Goal: Task Accomplishment & Management: Complete application form

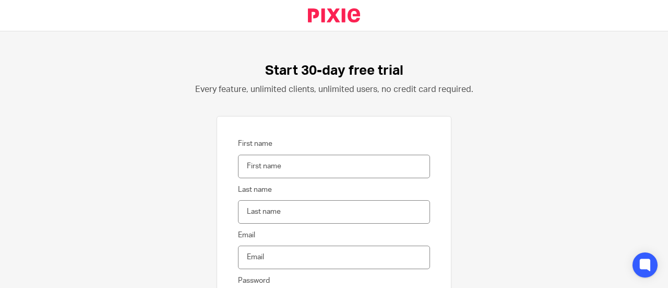
scroll to position [104, 0]
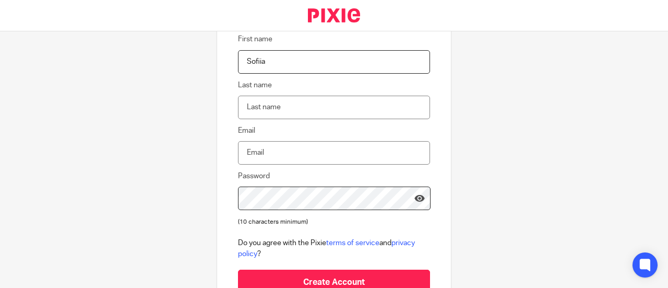
type input "Sofiia"
click at [260, 105] on input "Last name" at bounding box center [334, 107] width 192 height 23
click at [239, 107] on input "pylypchuk" at bounding box center [334, 107] width 192 height 23
type input "Pylypchuk"
click at [251, 154] on input "Email" at bounding box center [334, 152] width 192 height 23
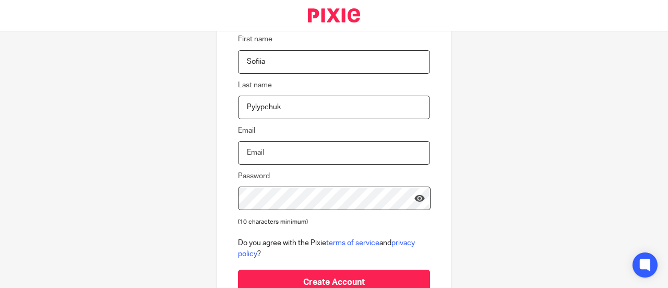
type input "sofidzyuba@gmail.com"
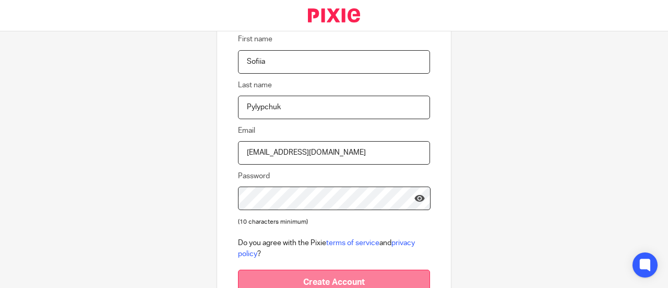
click at [298, 276] on input "Create Account" at bounding box center [334, 282] width 192 height 26
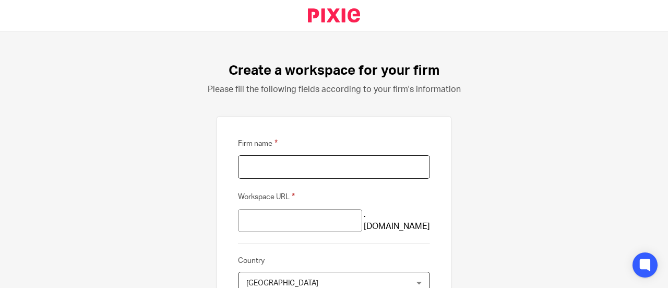
click at [298, 175] on input "Firm name" at bounding box center [334, 166] width 192 height 23
drag, startPoint x: 289, startPoint y: 174, endPoint x: 168, endPoint y: 170, distance: 121.2
click at [168, 170] on div "Create a workspace for your firm Please fill the following fields according to …" at bounding box center [334, 159] width 668 height 256
type input "makeup"
click at [246, 217] on input "makeup" at bounding box center [300, 220] width 124 height 23
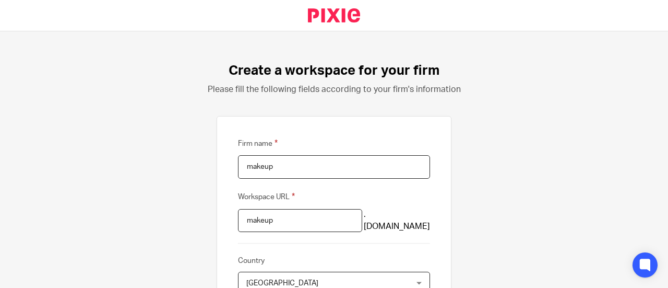
paste input "makeup"
type input "mmakeupakeup"
drag, startPoint x: 300, startPoint y: 223, endPoint x: 161, endPoint y: 225, distance: 138.9
click at [161, 225] on div "Create a workspace for your firm Please fill the following fields according to …" at bounding box center [334, 159] width 668 height 256
paste input "makeup"
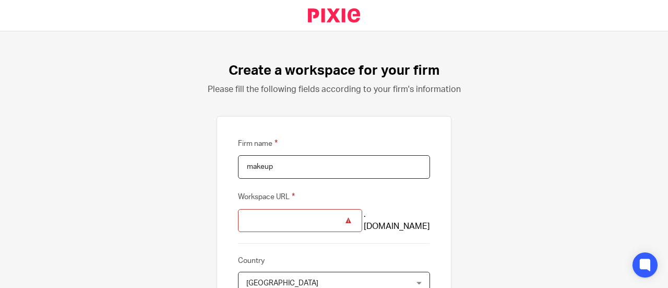
type input "makeup"
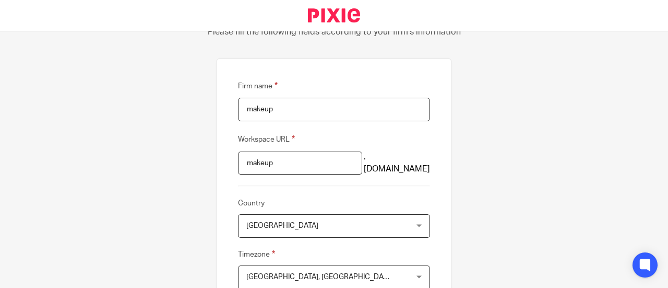
click at [285, 218] on span "United Kingdom" at bounding box center [319, 226] width 147 height 22
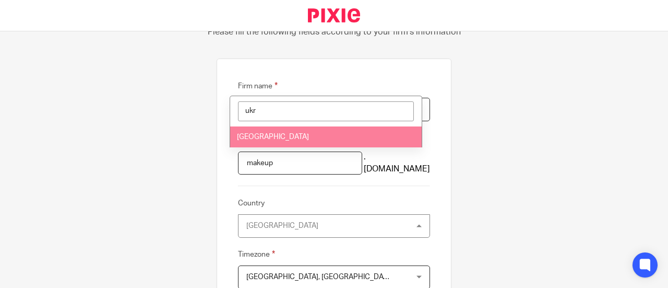
type input "ukr"
click at [271, 137] on li "Ukraine" at bounding box center [326, 136] width 192 height 21
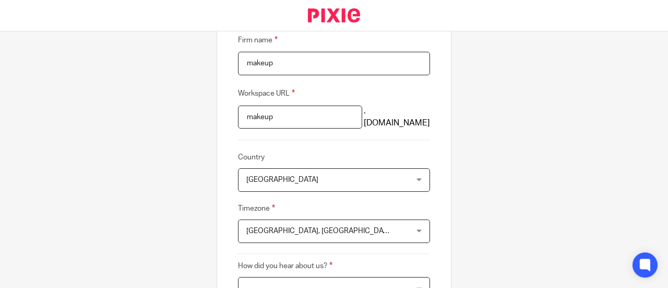
scroll to position [114, 0]
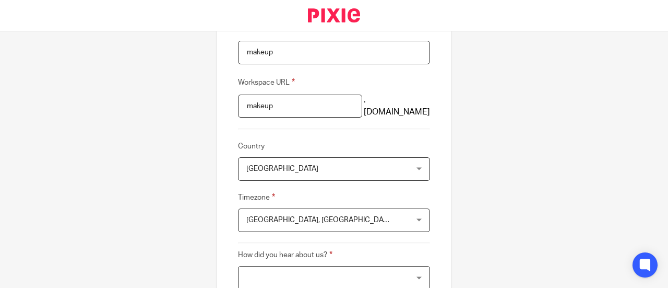
drag, startPoint x: 656, startPoint y: 130, endPoint x: 299, endPoint y: 213, distance: 366.6
click at [299, 213] on span "Edinburgh, London" at bounding box center [319, 220] width 147 height 22
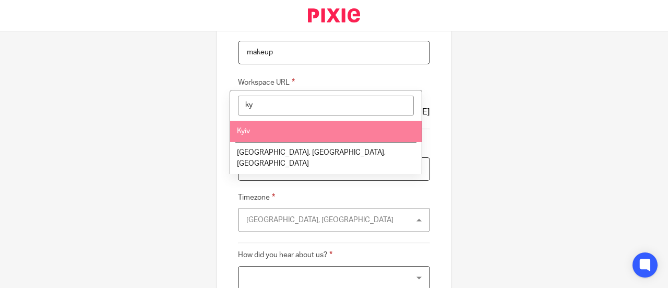
type input "ky"
click at [242, 130] on span "Kyiv" at bounding box center [243, 130] width 13 height 7
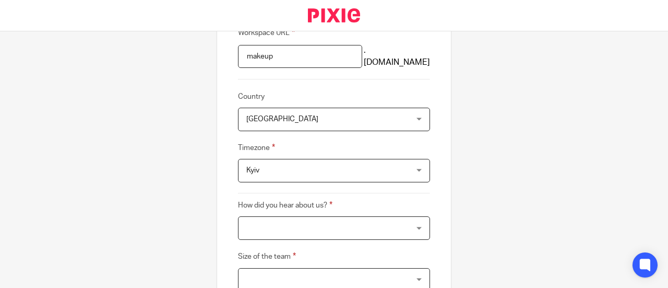
scroll to position [168, 0]
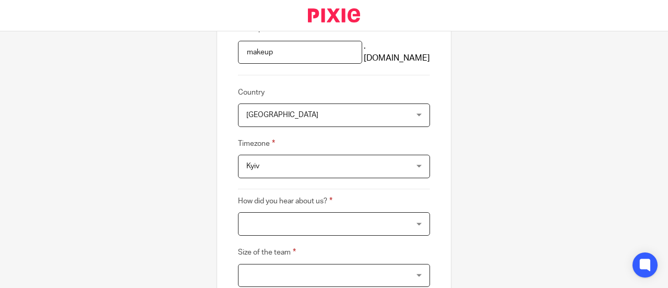
click at [301, 223] on div at bounding box center [334, 223] width 192 height 23
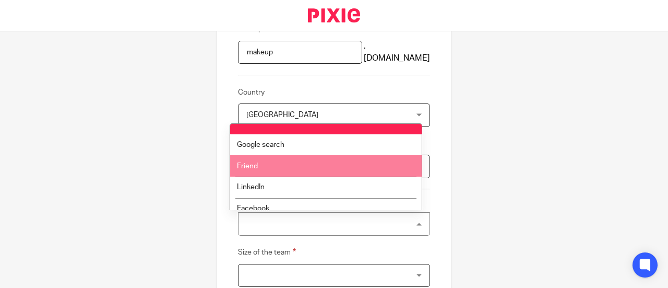
click at [247, 170] on li "Friend" at bounding box center [326, 165] width 192 height 21
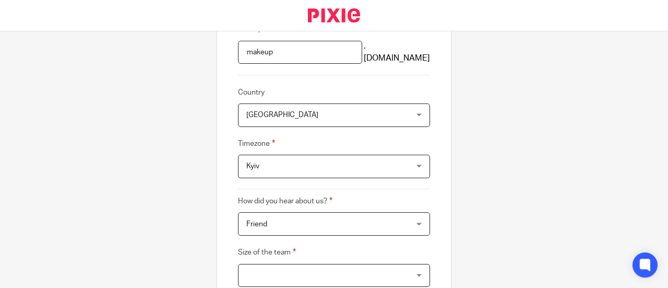
click at [331, 267] on div at bounding box center [334, 275] width 192 height 23
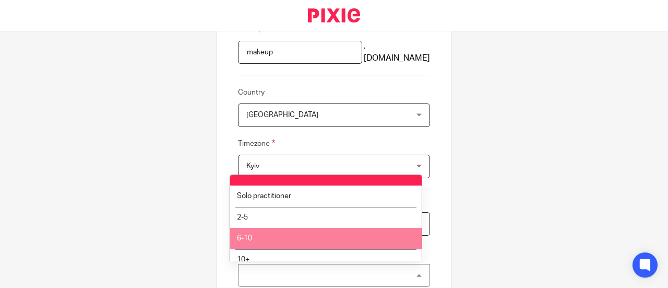
click at [271, 243] on li "6-10" at bounding box center [326, 238] width 192 height 21
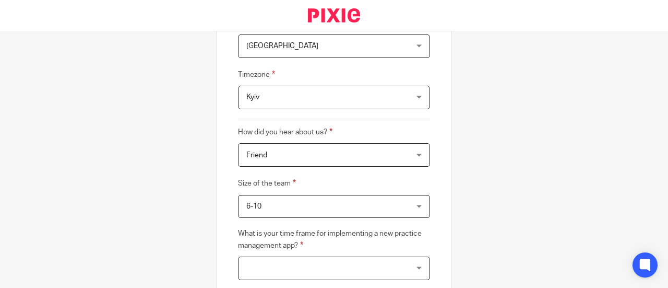
scroll to position [324, 0]
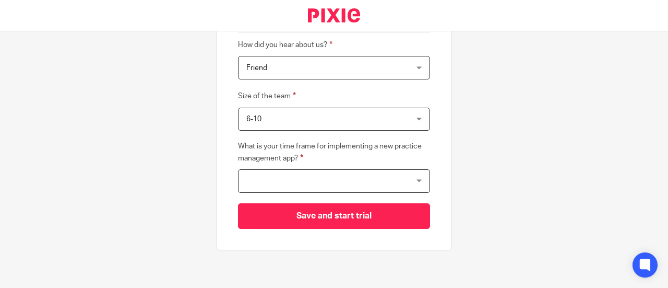
click at [311, 177] on div at bounding box center [334, 180] width 192 height 23
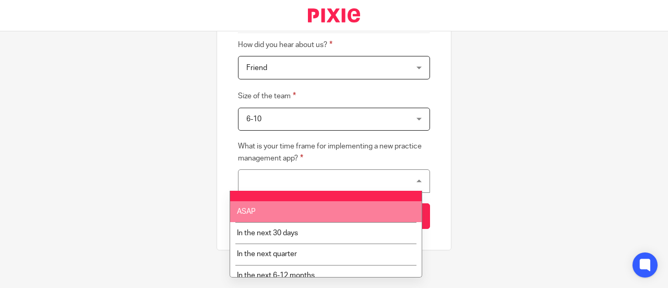
click at [291, 205] on li "ASAP" at bounding box center [326, 211] width 192 height 21
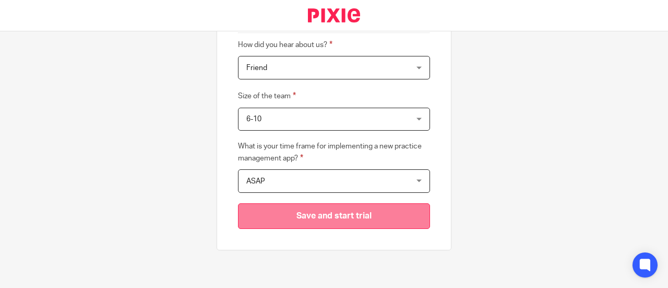
click at [368, 215] on input "Save and start trial" at bounding box center [334, 216] width 192 height 26
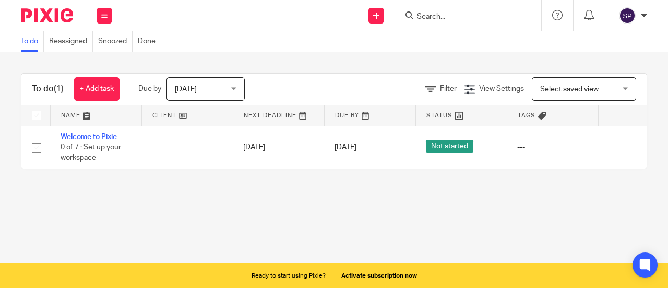
click at [624, 15] on img at bounding box center [627, 15] width 17 height 17
click at [610, 45] on span "My profile" at bounding box center [603, 41] width 32 height 7
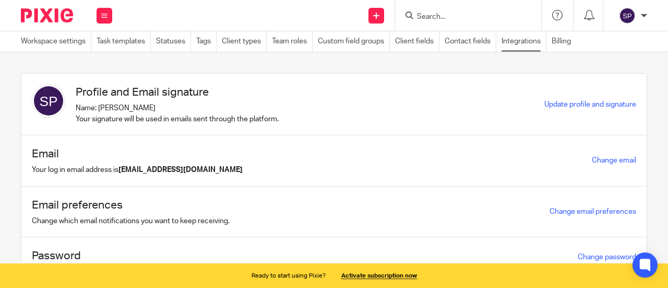
click at [521, 44] on link "Integrations" at bounding box center [524, 41] width 45 height 20
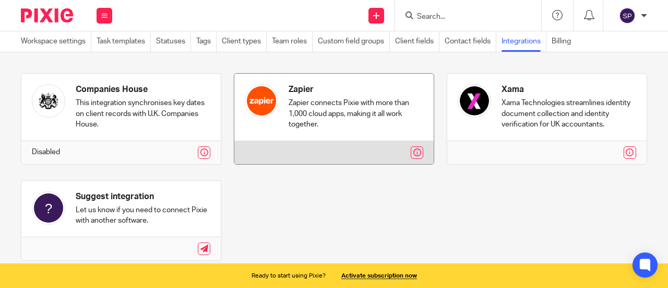
click at [325, 101] on link at bounding box center [333, 119] width 199 height 90
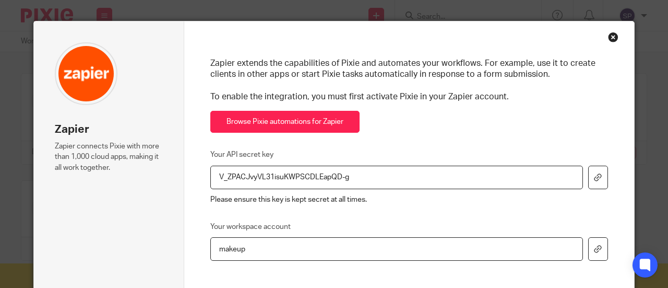
drag, startPoint x: 349, startPoint y: 179, endPoint x: 210, endPoint y: 178, distance: 138.4
click at [210, 178] on input "V_ZPACJvyVL31isuKWPSCDLEapQD-g" at bounding box center [396, 177] width 373 height 23
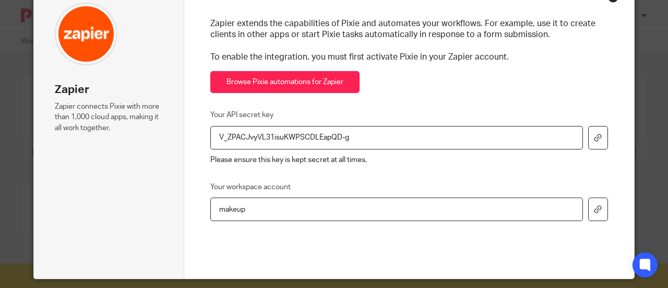
scroll to position [51, 0]
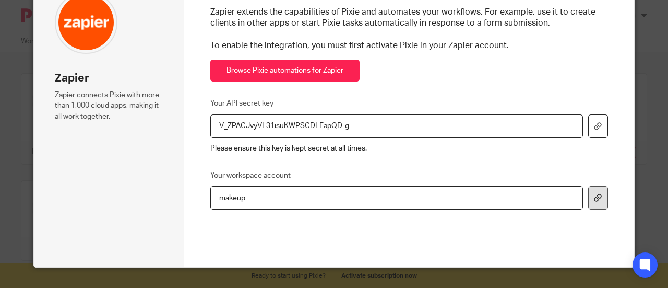
click at [594, 194] on icon at bounding box center [598, 198] width 8 height 8
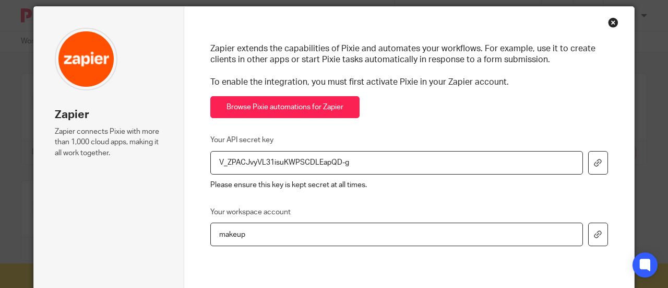
scroll to position [0, 0]
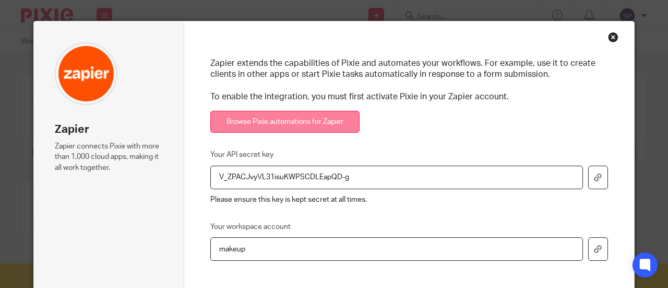
click at [300, 116] on link "Browse Pixie automations for Zapier" at bounding box center [284, 122] width 149 height 22
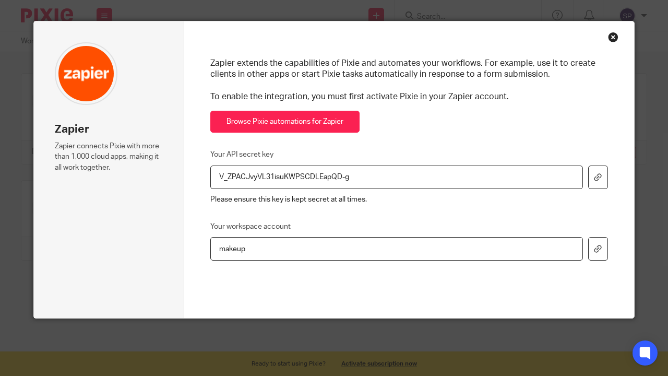
click at [609, 37] on div "Close this dialog window" at bounding box center [613, 37] width 10 height 10
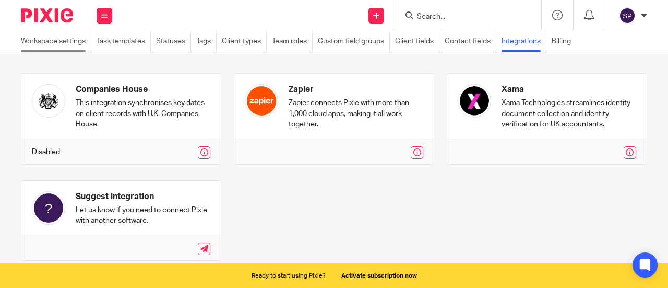
click at [67, 43] on link "Workspace settings" at bounding box center [56, 41] width 70 height 20
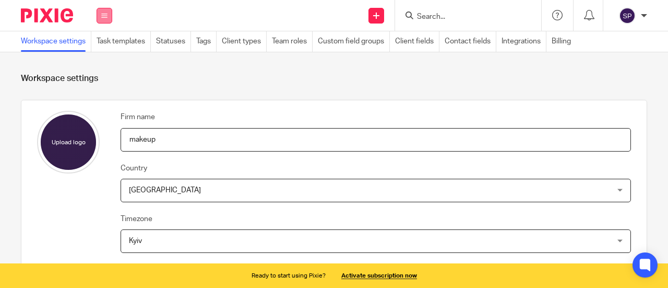
click at [98, 13] on button at bounding box center [105, 16] width 16 height 16
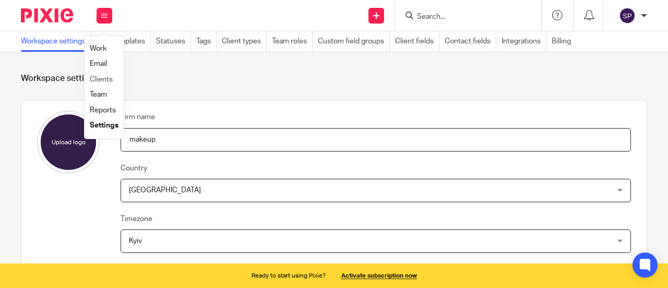
click at [97, 75] on li "Clients" at bounding box center [104, 79] width 29 height 15
click at [108, 80] on link "Clients" at bounding box center [101, 79] width 23 height 7
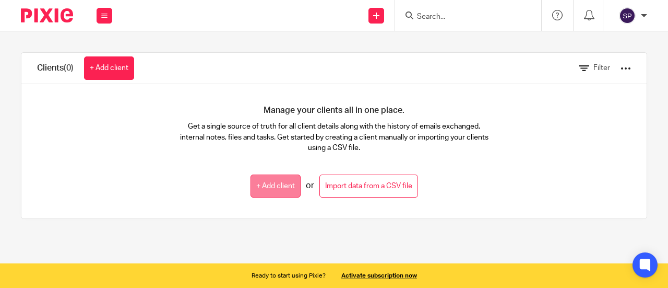
click at [272, 190] on link "+ Add client" at bounding box center [276, 185] width 50 height 23
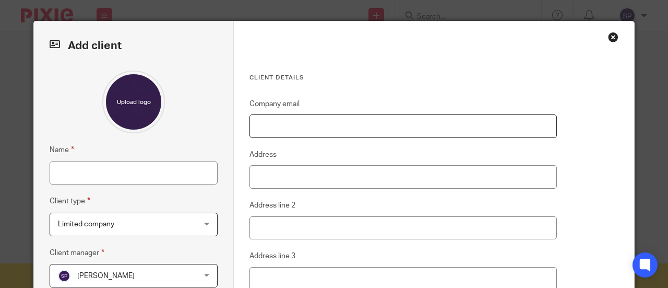
click at [308, 125] on input "Company email" at bounding box center [404, 125] width 308 height 23
click at [170, 176] on input "Name" at bounding box center [134, 172] width 168 height 23
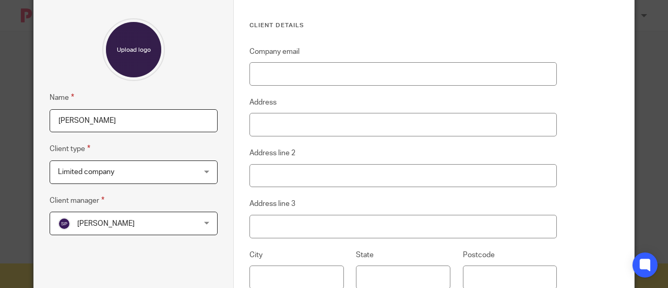
type input "Andy Stim"
click at [150, 168] on span "Limited company" at bounding box center [121, 172] width 127 height 22
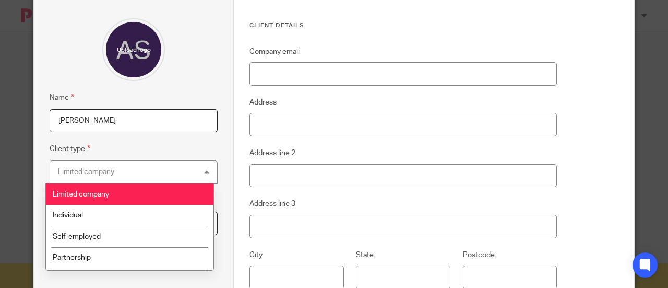
click at [152, 167] on div "Limited company Limited company" at bounding box center [134, 171] width 168 height 23
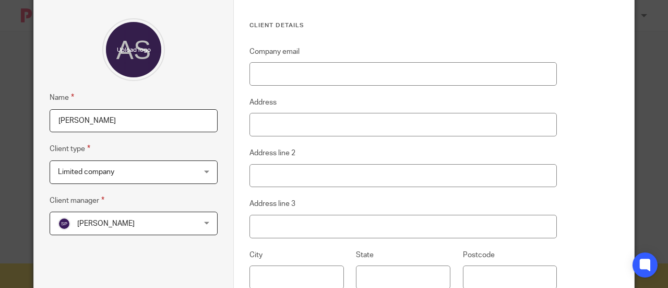
click at [152, 167] on span "Limited company" at bounding box center [121, 172] width 127 height 22
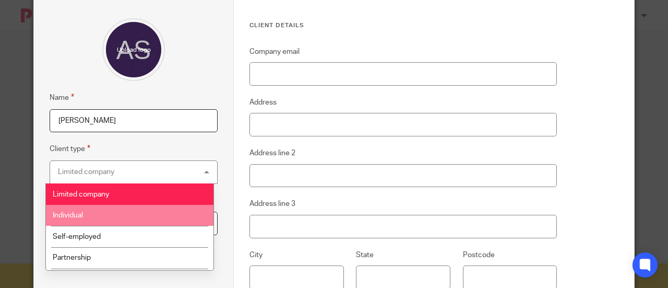
click at [93, 214] on li "Individual" at bounding box center [130, 215] width 168 height 21
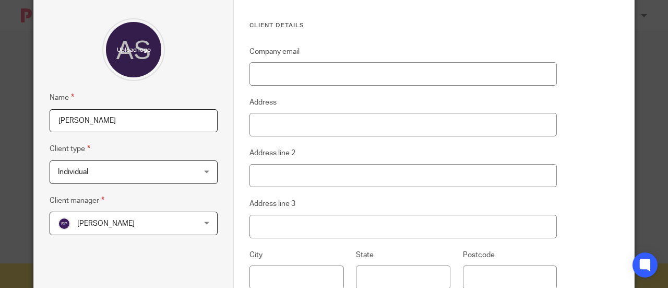
scroll to position [0, 0]
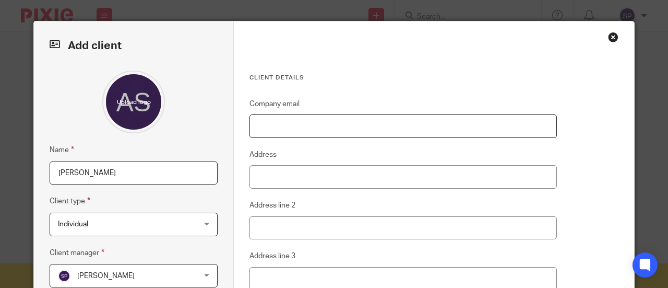
click at [287, 135] on input "Company email" at bounding box center [404, 125] width 308 height 23
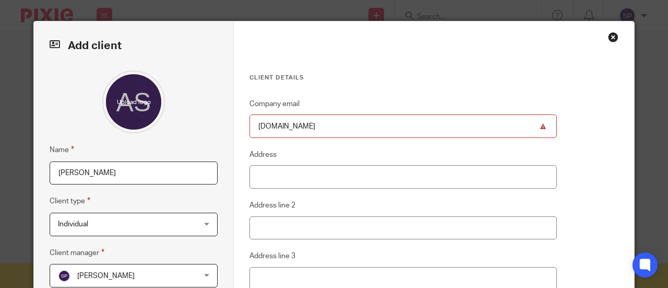
scroll to position [52, 0]
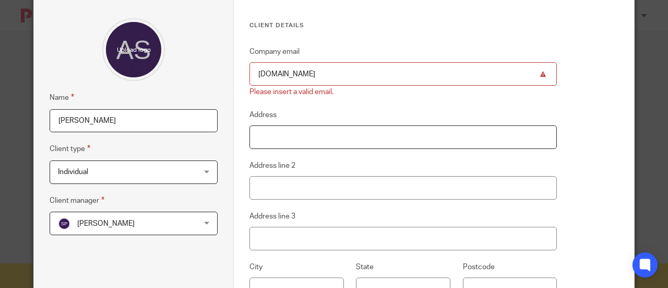
click at [286, 128] on input "Address" at bounding box center [404, 136] width 308 height 23
click at [253, 76] on input "pepsi.com" at bounding box center [404, 73] width 308 height 23
drag, startPoint x: 296, startPoint y: 73, endPoint x: 256, endPoint y: 80, distance: 40.4
click at [256, 80] on input "pepsi.com" at bounding box center [404, 73] width 308 height 23
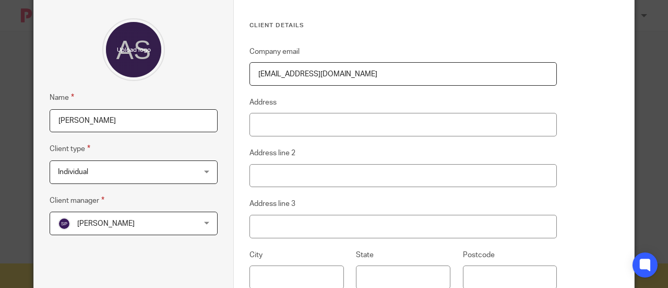
scroll to position [104, 0]
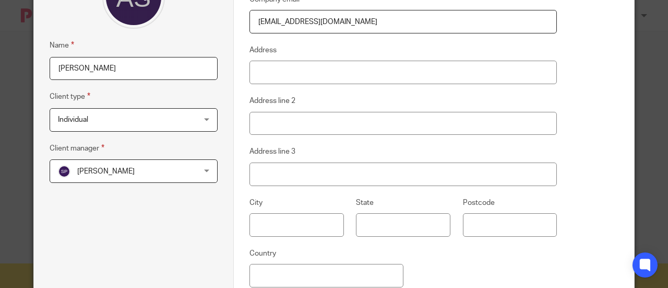
type input "andy@gmail.com"
click at [256, 80] on input "Address" at bounding box center [404, 72] width 308 height 23
type input "Джона Леннона"
type input "1"
type input "Львіа"
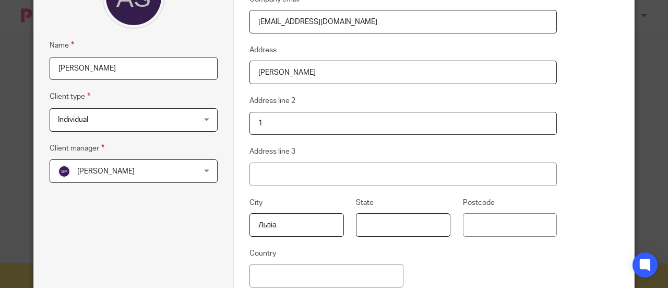
type input "Львівська область"
type input "79059"
type input "Україна"
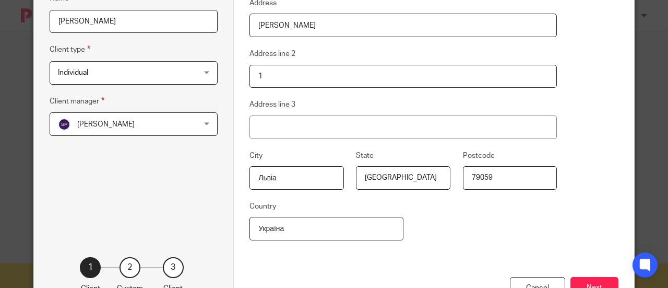
scroll to position [199, 0]
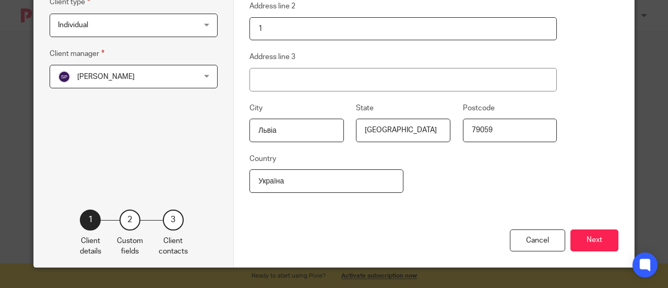
click at [280, 133] on input "Львіа" at bounding box center [297, 130] width 95 height 23
type input "Л"
type input "Lviv"
click at [405, 135] on input "Львівська область" at bounding box center [403, 130] width 95 height 23
drag, startPoint x: 421, startPoint y: 130, endPoint x: 351, endPoint y: 126, distance: 70.1
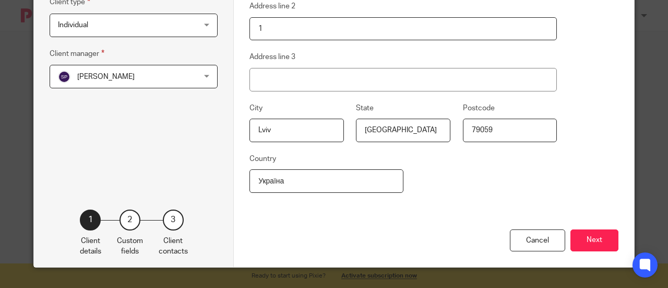
click at [351, 126] on fieldset "State Львівська область" at bounding box center [397, 122] width 107 height 40
type input "Lvivska"
click at [325, 172] on input "Україна" at bounding box center [327, 180] width 154 height 23
type input "У"
type input "Ukraine"
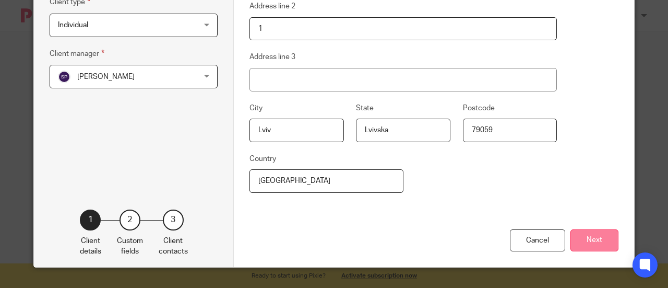
click at [585, 231] on button "Next" at bounding box center [595, 240] width 48 height 22
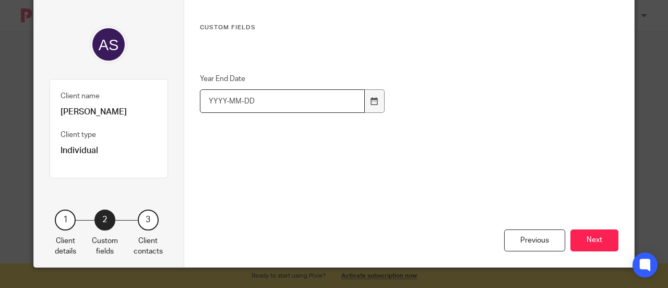
click at [316, 103] on input "Year End Date" at bounding box center [282, 100] width 165 height 23
click at [376, 99] on div at bounding box center [375, 100] width 20 height 23
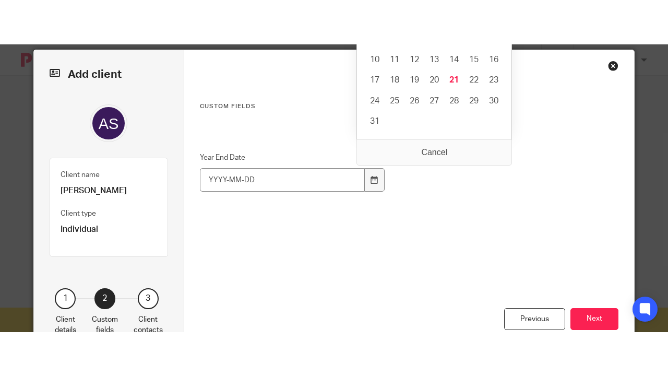
scroll to position [0, 0]
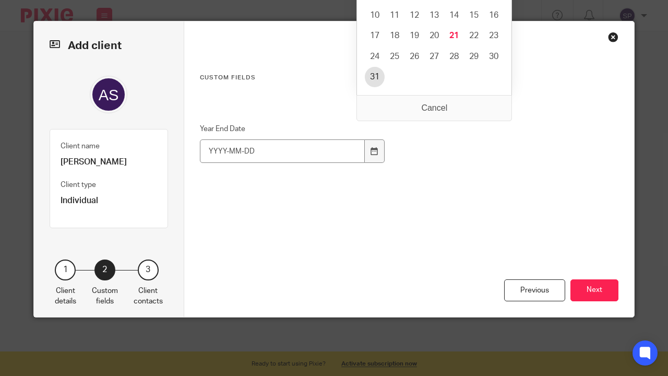
type input "2025-08-31"
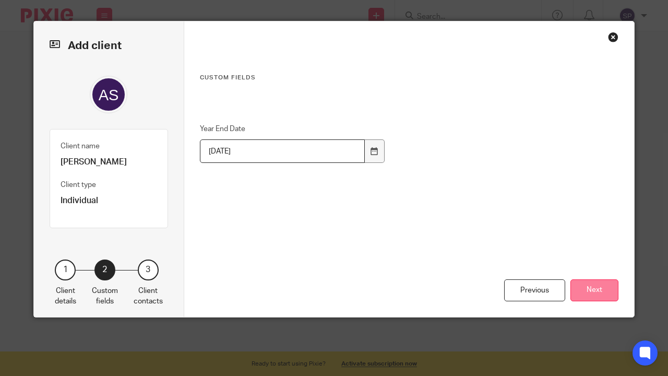
click at [589, 287] on button "Next" at bounding box center [595, 290] width 48 height 22
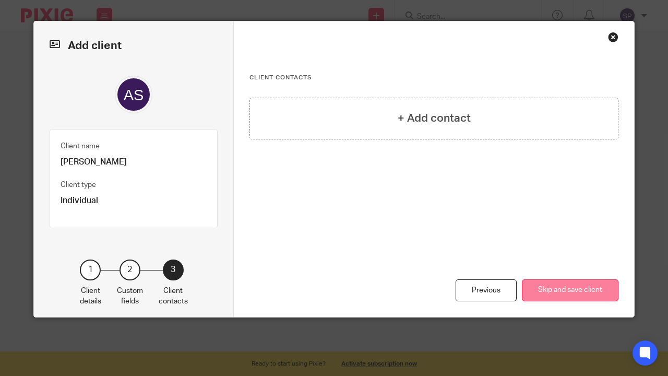
click at [561, 287] on button "Skip and save client" at bounding box center [570, 290] width 97 height 22
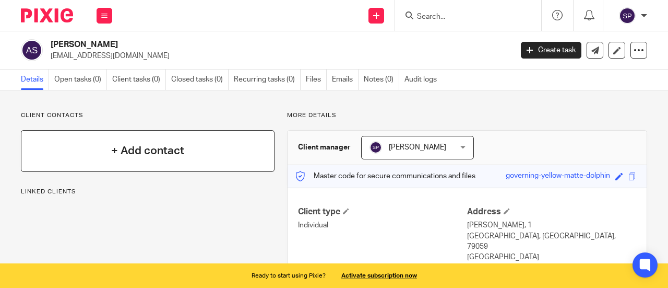
click at [165, 149] on h4 "+ Add contact" at bounding box center [147, 151] width 73 height 16
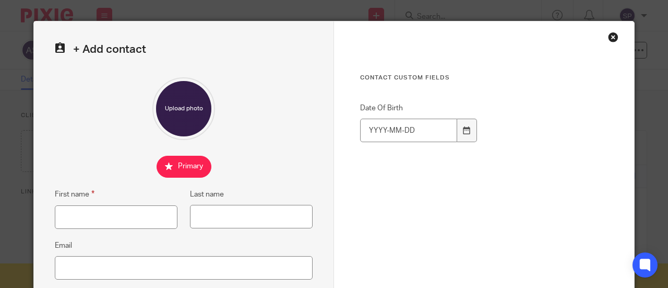
scroll to position [52, 0]
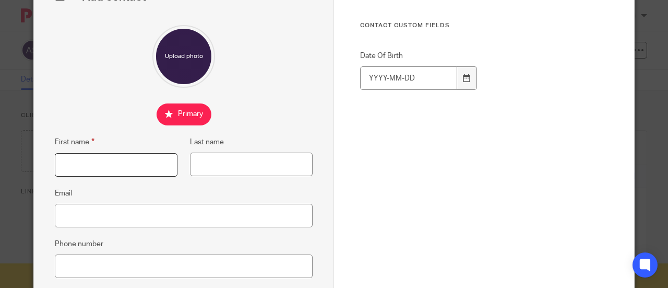
click at [118, 168] on input "First name" at bounding box center [116, 164] width 123 height 23
type input "Test"
click at [236, 166] on input "Last name" at bounding box center [251, 163] width 123 height 23
type input "Pixie"
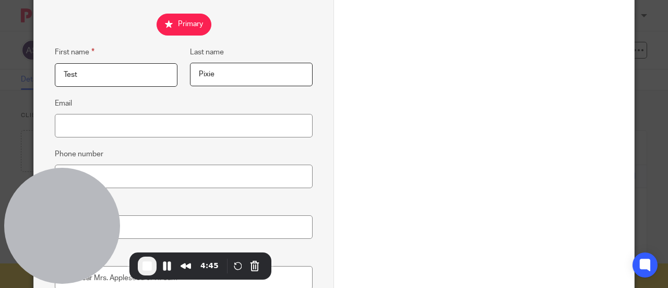
scroll to position [157, 0]
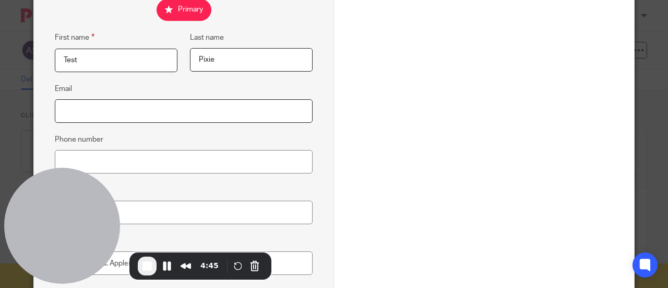
click at [188, 113] on input "Email" at bounding box center [184, 110] width 258 height 23
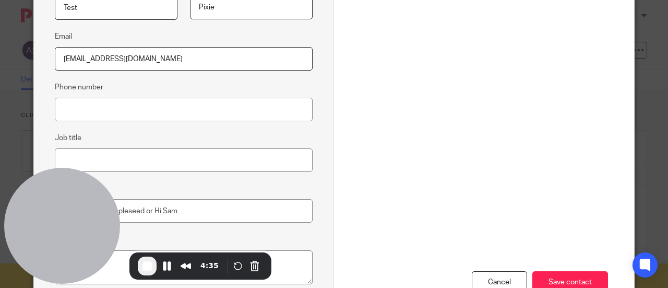
scroll to position [261, 0]
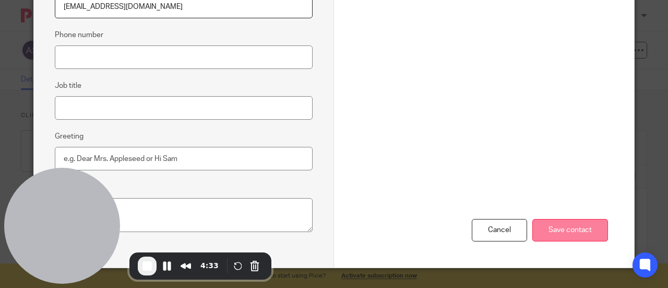
type input "test@gmail.com"
click at [565, 225] on input "Save contact" at bounding box center [571, 230] width 76 height 22
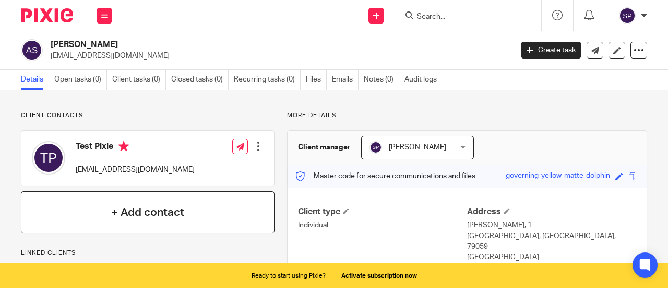
click at [151, 209] on h4 "+ Add contact" at bounding box center [147, 212] width 73 height 16
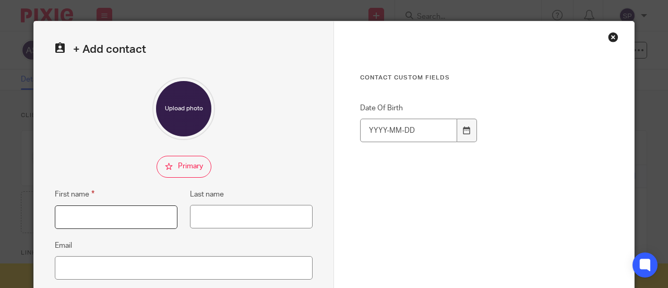
click at [122, 213] on input "First name" at bounding box center [116, 216] width 123 height 23
type input "Sofiia"
type input "Pylypchuk"
type input "[EMAIL_ADDRESS][DOMAIN_NAME]"
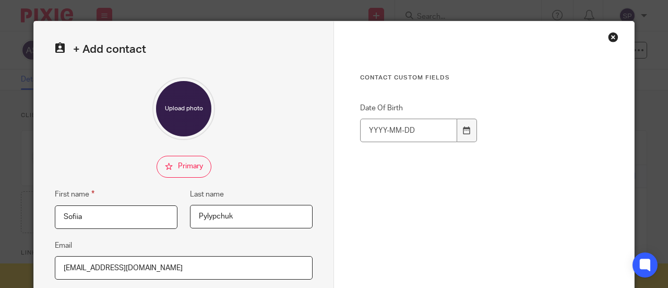
type input "0936419771"
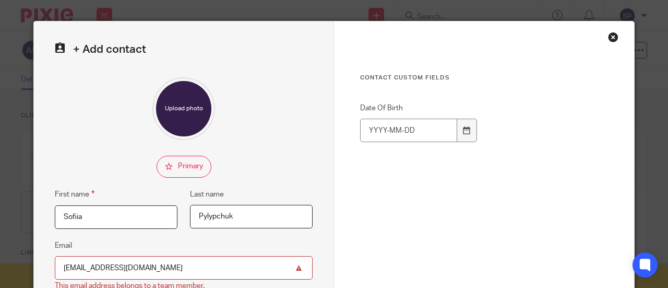
scroll to position [104, 0]
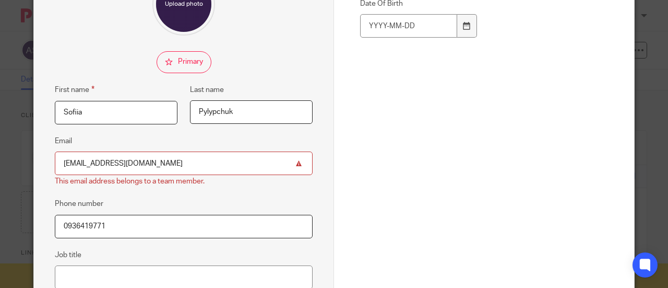
click at [98, 161] on input "[EMAIL_ADDRESS][DOMAIN_NAME]" at bounding box center [184, 162] width 258 height 23
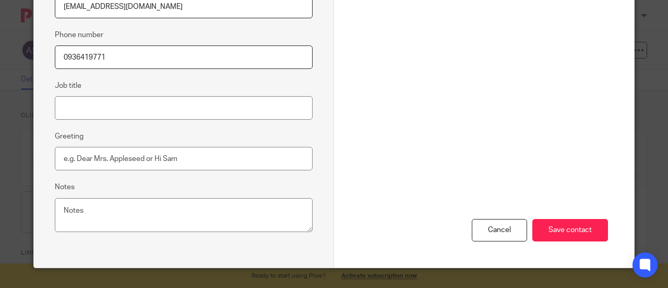
scroll to position [209, 0]
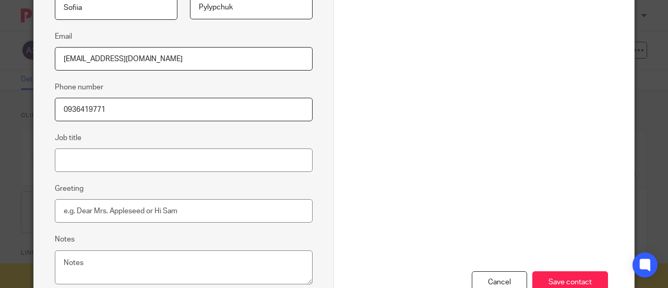
type input "[EMAIL_ADDRESS][DOMAIN_NAME]"
click at [131, 166] on input "Job title" at bounding box center [184, 159] width 258 height 23
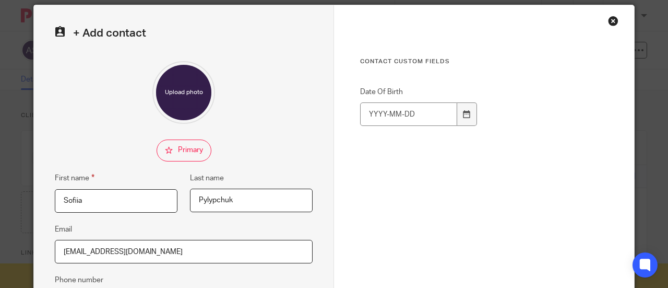
scroll to position [0, 0]
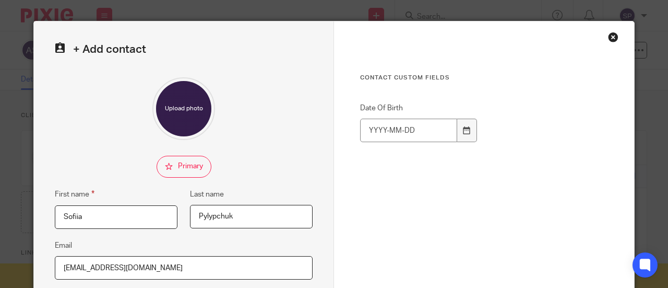
click at [608, 38] on div "Close this dialog window" at bounding box center [613, 37] width 10 height 10
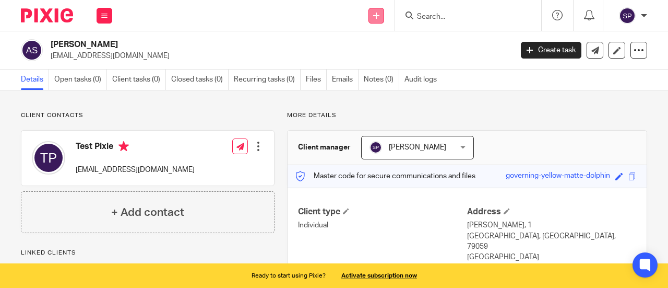
click at [378, 13] on icon at bounding box center [376, 16] width 6 height 6
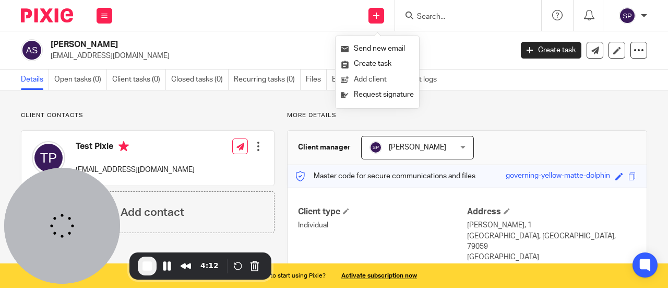
click at [383, 80] on link "Add client" at bounding box center [377, 79] width 73 height 15
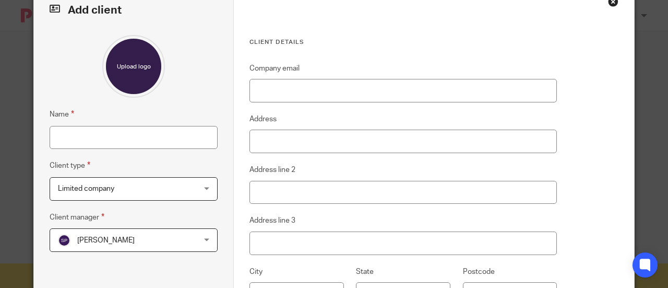
scroll to position [52, 0]
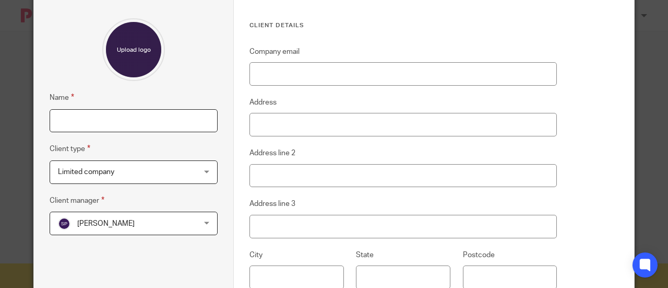
click at [176, 121] on input "Name" at bounding box center [134, 120] width 168 height 23
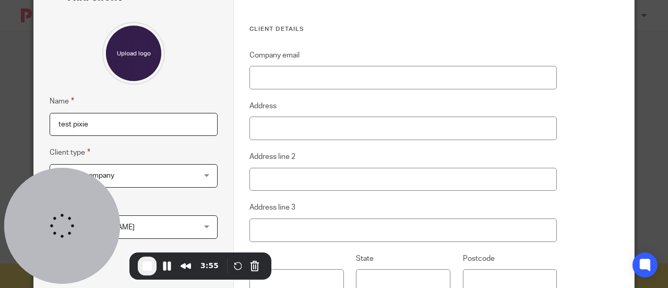
scroll to position [0, 0]
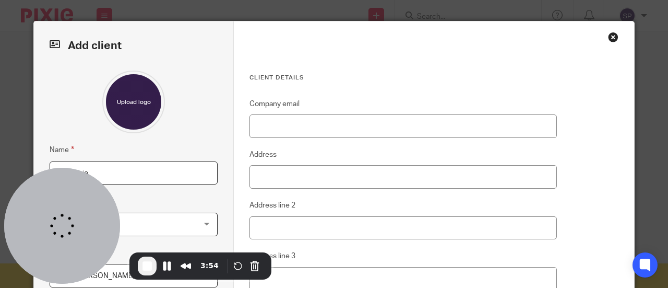
type input "test pixie"
click at [316, 132] on input "Company email" at bounding box center [404, 125] width 308 height 23
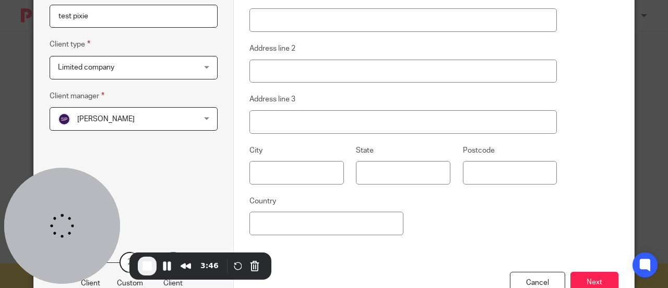
scroll to position [199, 0]
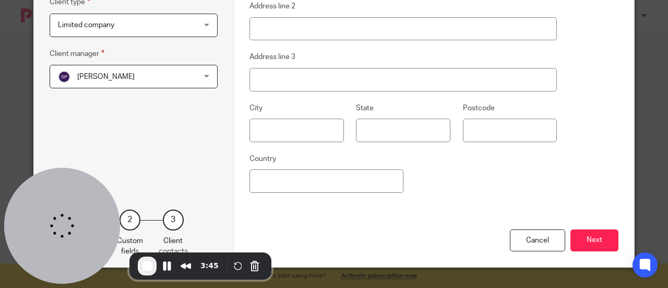
type input "[EMAIL_ADDRESS][DOMAIN_NAME]"
click at [309, 179] on input "Country" at bounding box center [327, 180] width 154 height 23
type input "UK"
click at [583, 234] on button "Next" at bounding box center [595, 240] width 48 height 22
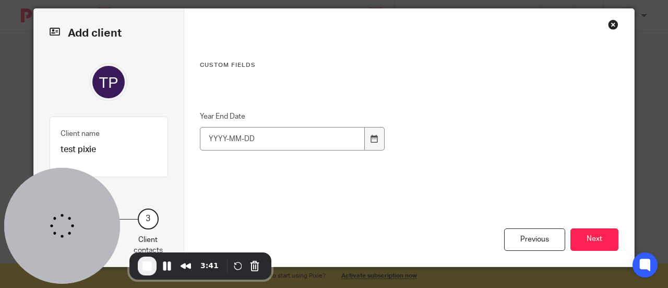
scroll to position [11, 0]
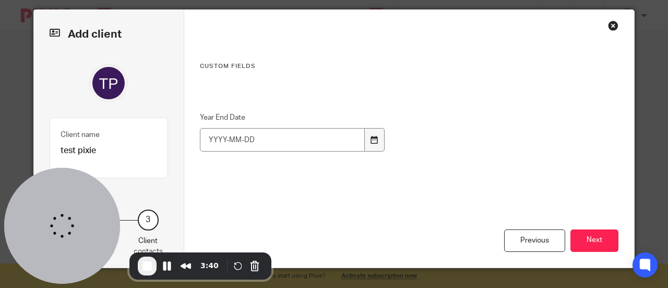
click at [370, 134] on div at bounding box center [375, 139] width 20 height 23
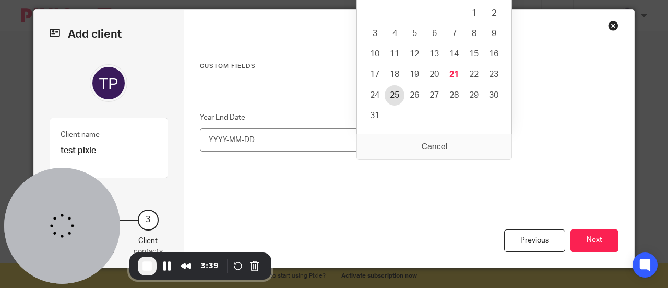
type input "[DATE]"
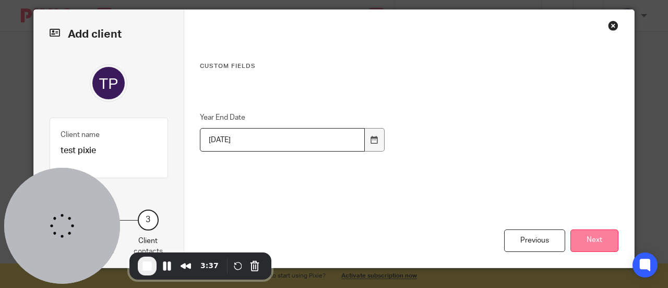
click at [594, 238] on button "Next" at bounding box center [595, 240] width 48 height 22
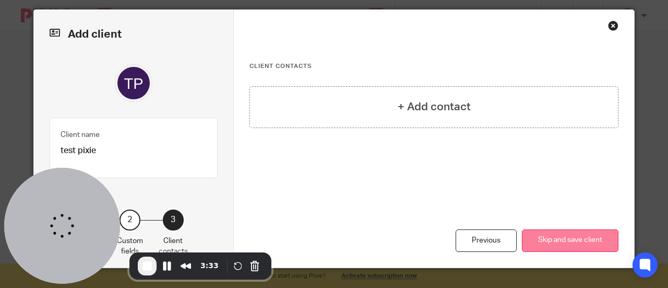
click at [548, 237] on button "Skip and save client" at bounding box center [570, 240] width 97 height 22
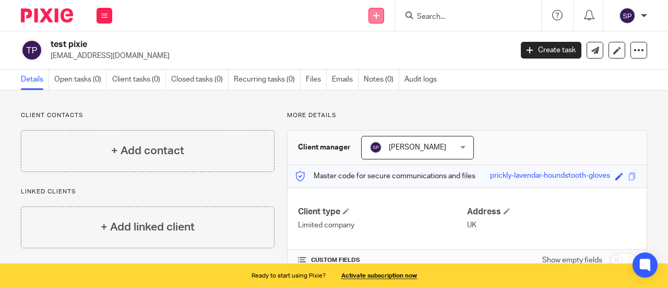
click at [373, 13] on link at bounding box center [377, 16] width 16 height 16
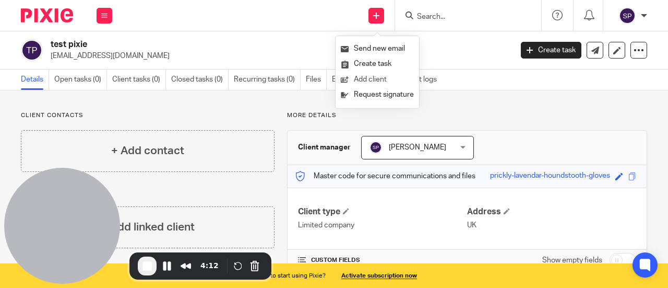
click at [368, 79] on link "Add client" at bounding box center [377, 79] width 73 height 15
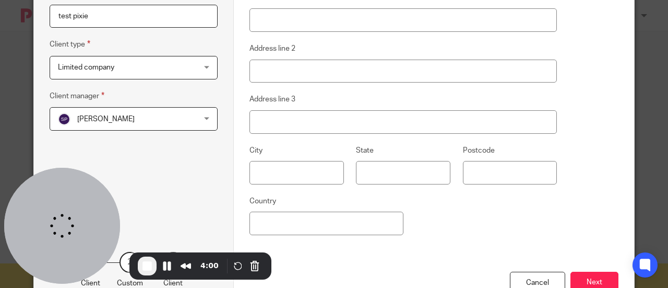
scroll to position [52, 0]
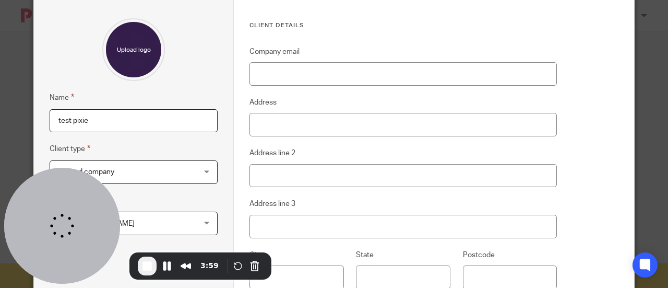
type input "test pixie"
click at [311, 72] on input "Company email" at bounding box center [404, 73] width 308 height 23
type input "[EMAIL_ADDRESS][DOMAIN_NAME]"
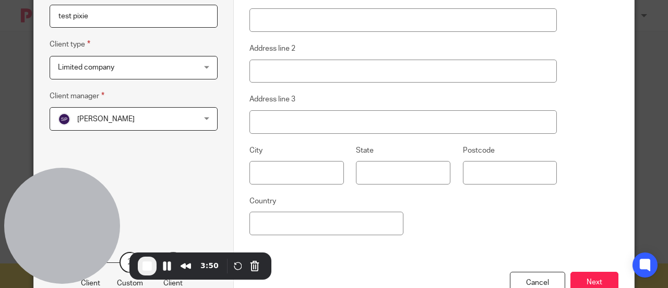
scroll to position [199, 0]
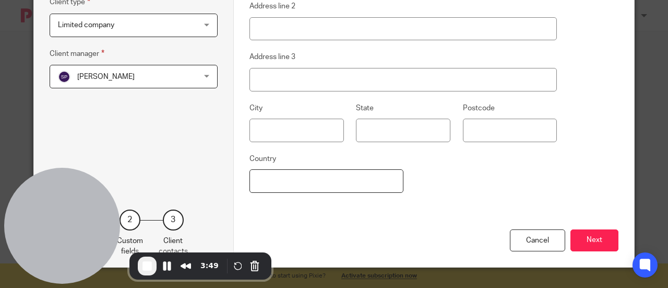
click at [291, 181] on input "Country" at bounding box center [327, 180] width 154 height 23
type input "UK"
click at [598, 237] on button "Next" at bounding box center [595, 240] width 48 height 22
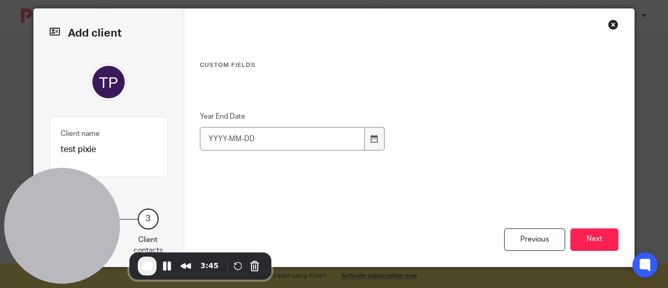
scroll to position [11, 0]
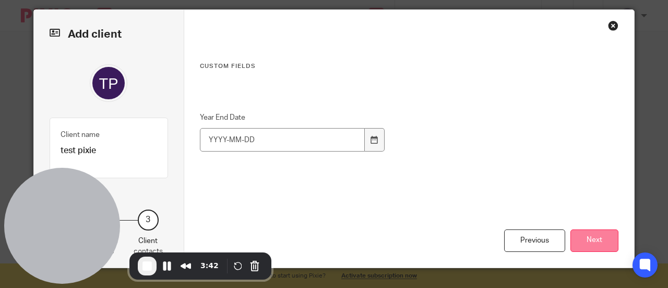
click at [606, 234] on button "Next" at bounding box center [595, 240] width 48 height 22
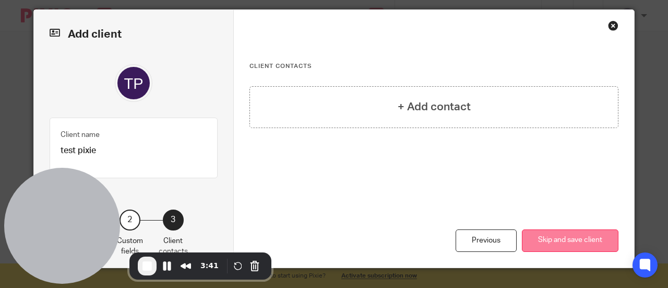
click at [566, 239] on button "Skip and save client" at bounding box center [570, 240] width 97 height 22
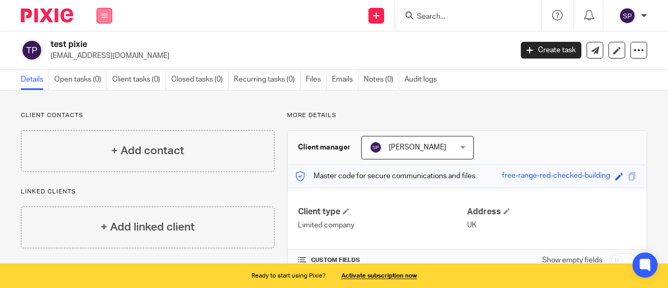
click at [105, 17] on icon at bounding box center [104, 16] width 6 height 6
click at [101, 74] on li "Clients" at bounding box center [104, 79] width 28 height 15
click at [111, 80] on link "Clients" at bounding box center [102, 79] width 24 height 7
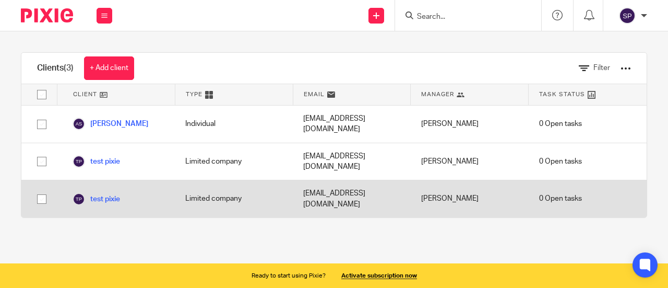
drag, startPoint x: 37, startPoint y: 146, endPoint x: 36, endPoint y: 164, distance: 18.3
click at [37, 151] on input "checkbox" at bounding box center [42, 161] width 20 height 20
checkbox input "true"
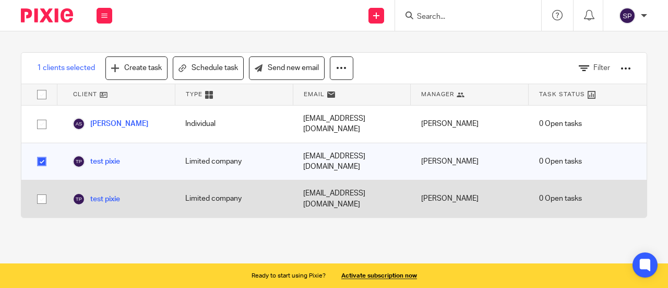
click at [37, 189] on input "checkbox" at bounding box center [42, 199] width 20 height 20
checkbox input "true"
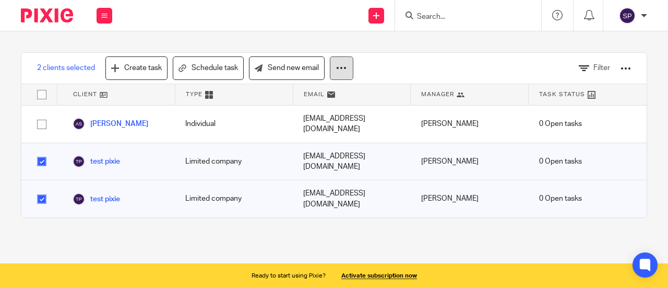
click at [343, 70] on icon at bounding box center [341, 68] width 10 height 10
click at [242, 221] on main "2 clients selected Create task Schedule task Send new email Filter Client Type …" at bounding box center [334, 144] width 668 height 288
click at [68, 218] on main "2 clients selected Create task Schedule task Send new email Filter Client Type …" at bounding box center [334, 144] width 668 height 288
click at [49, 151] on input "checkbox" at bounding box center [42, 161] width 20 height 20
checkbox input "false"
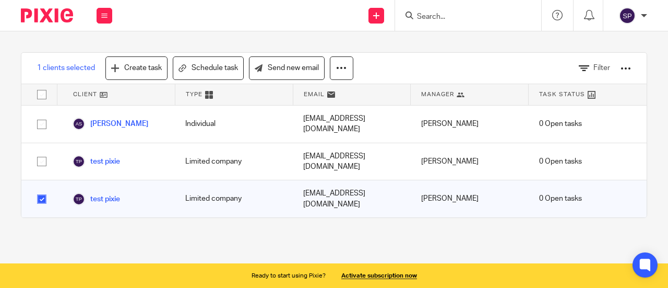
click at [41, 189] on input "checkbox" at bounding box center [42, 199] width 20 height 20
checkbox input "false"
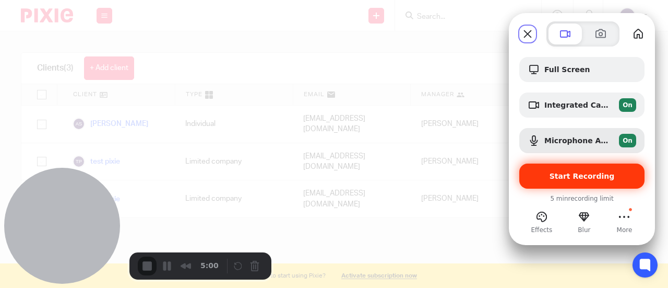
click at [555, 170] on div "Start Recording" at bounding box center [582, 175] width 125 height 25
